Goal: Navigation & Orientation: Find specific page/section

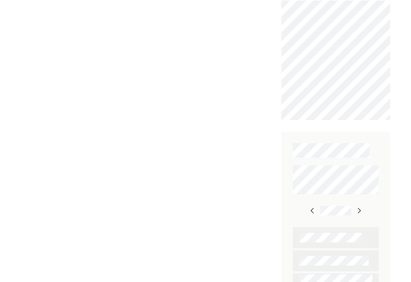
scroll to position [392, 0]
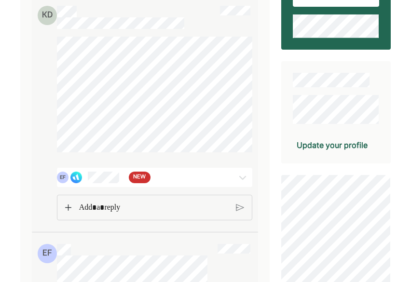
scroll to position [139, 0]
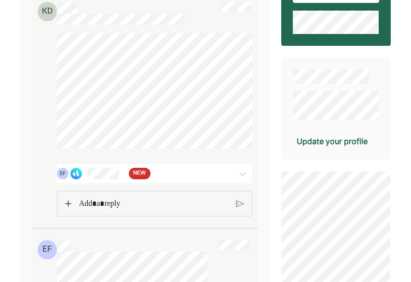
click at [232, 168] on div at bounding box center [238, 174] width 29 height 12
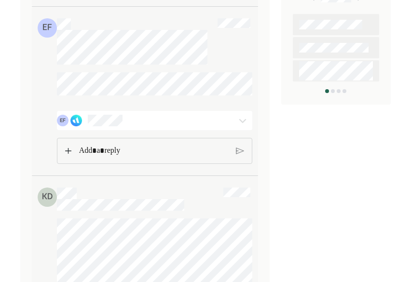
scroll to position [533, 0]
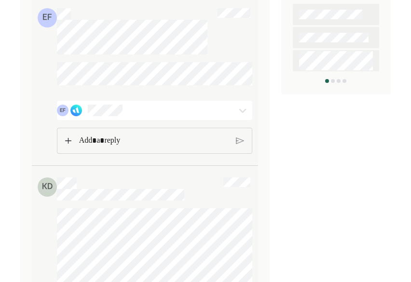
click at [212, 116] on div "EF" at bounding box center [138, 111] width 163 height 12
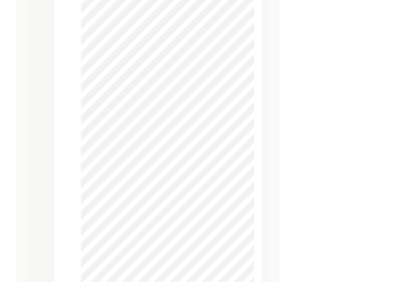
scroll to position [6095, 0]
